Goal: Information Seeking & Learning: Check status

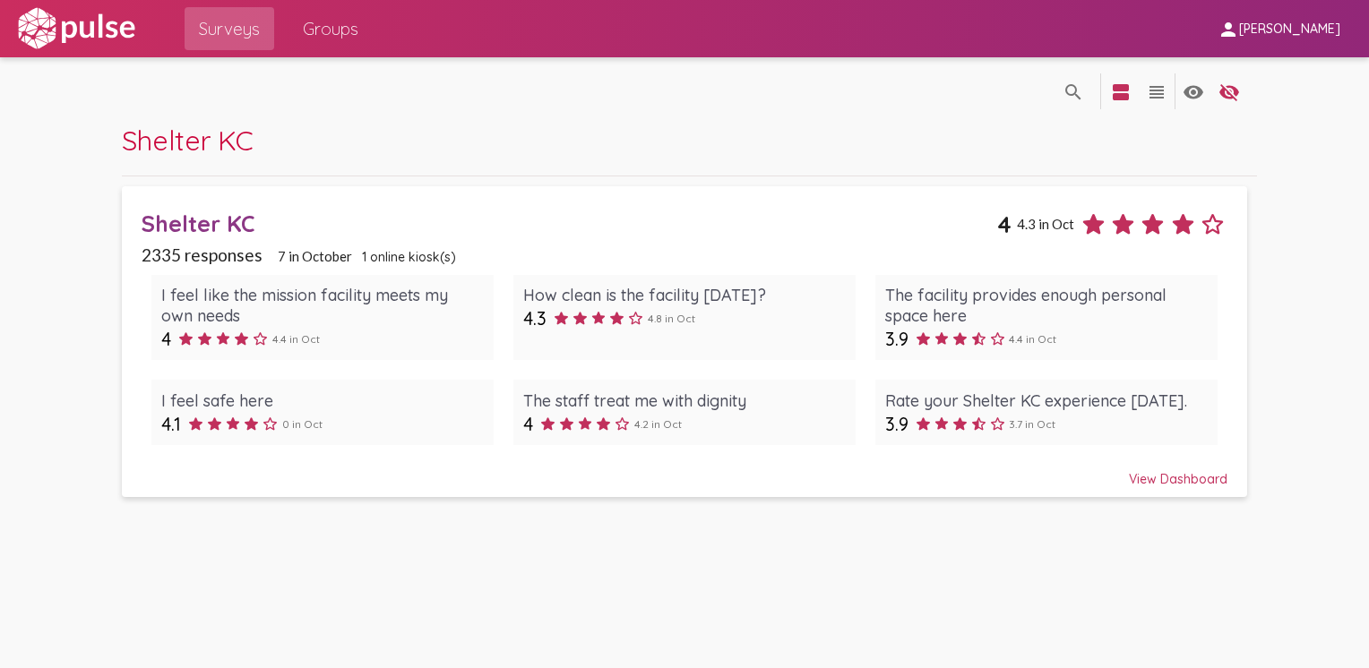
click at [1175, 472] on div "View Dashboard" at bounding box center [685, 471] width 1086 height 32
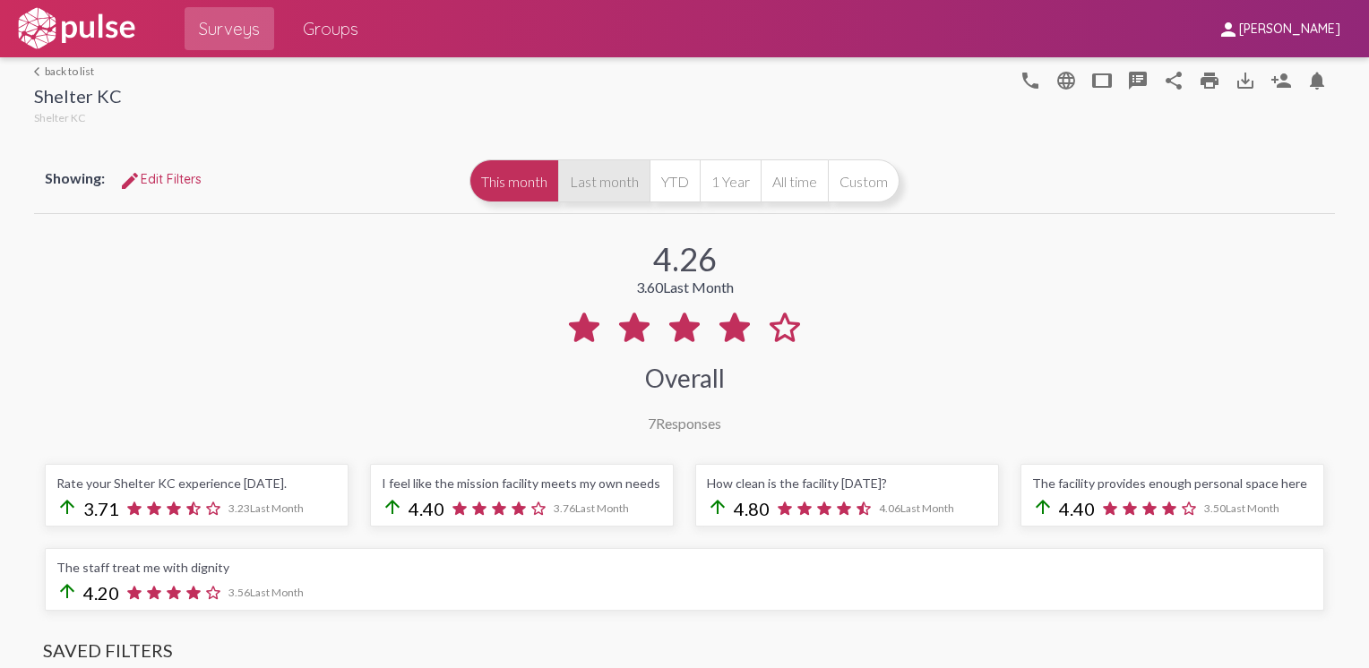
click at [616, 169] on button "Last month" at bounding box center [603, 180] width 91 height 43
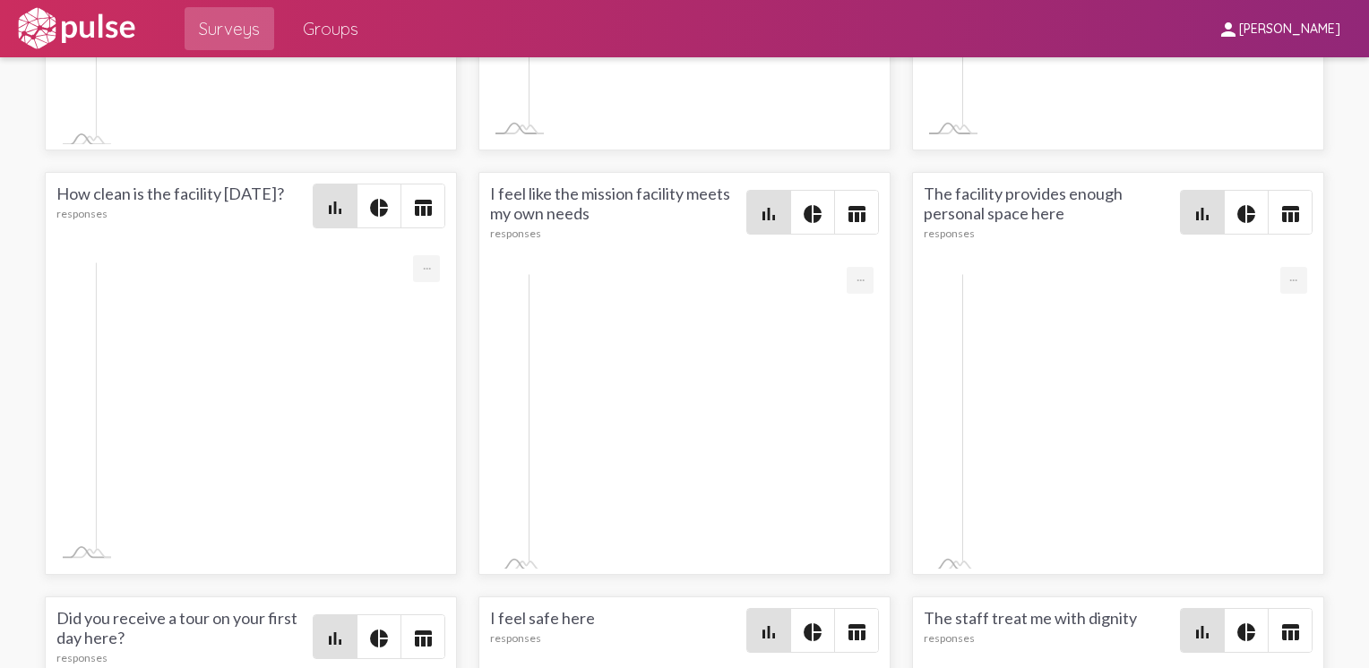
scroll to position [3268, 0]
drag, startPoint x: 573, startPoint y: 256, endPoint x: 283, endPoint y: 247, distance: 290.4
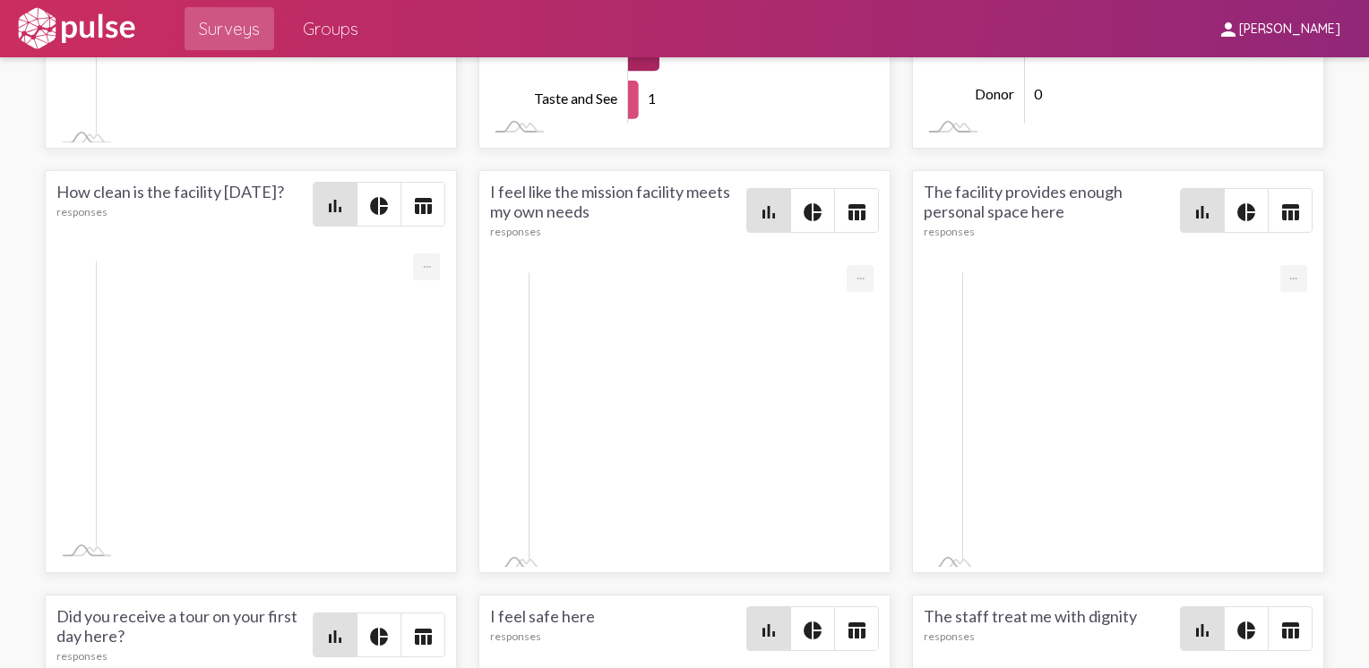
drag, startPoint x: 568, startPoint y: 251, endPoint x: 125, endPoint y: 260, distance: 442.6
drag, startPoint x: 125, startPoint y: 260, endPoint x: 141, endPoint y: 251, distance: 17.7
copy div "😍 Thank you so much, I feel that [DEMOGRAPHIC_DATA] has blessed me in getting t…"
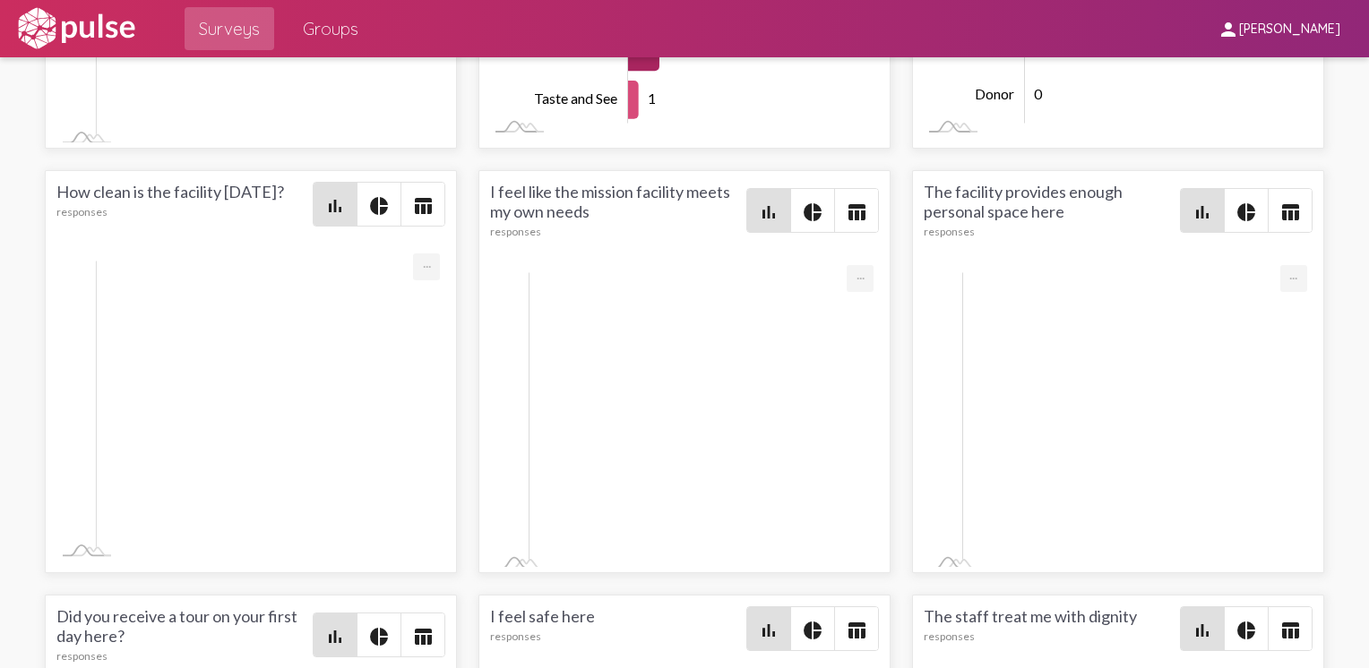
drag, startPoint x: 226, startPoint y: 378, endPoint x: 117, endPoint y: 382, distance: 108.4
drag, startPoint x: 117, startPoint y: 382, endPoint x: 139, endPoint y: 374, distance: 22.7
copy div "😀 I love this place"
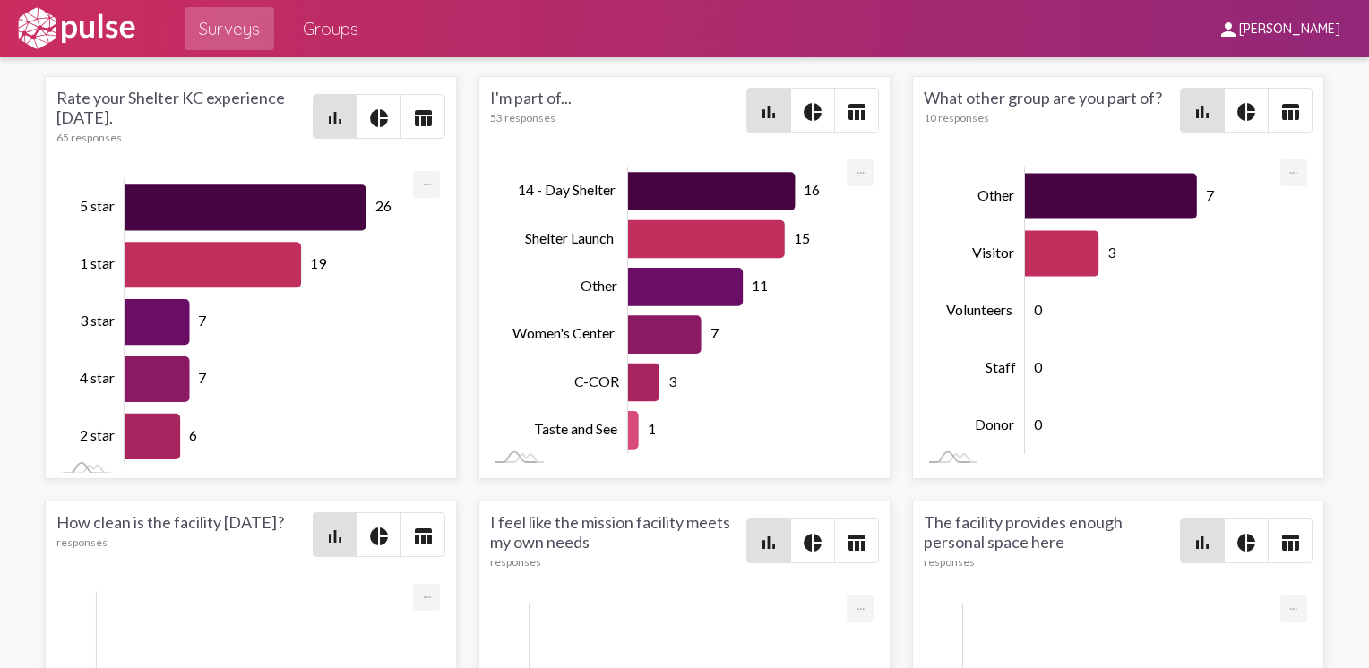
scroll to position [0, 0]
